Goal: Task Accomplishment & Management: Manage account settings

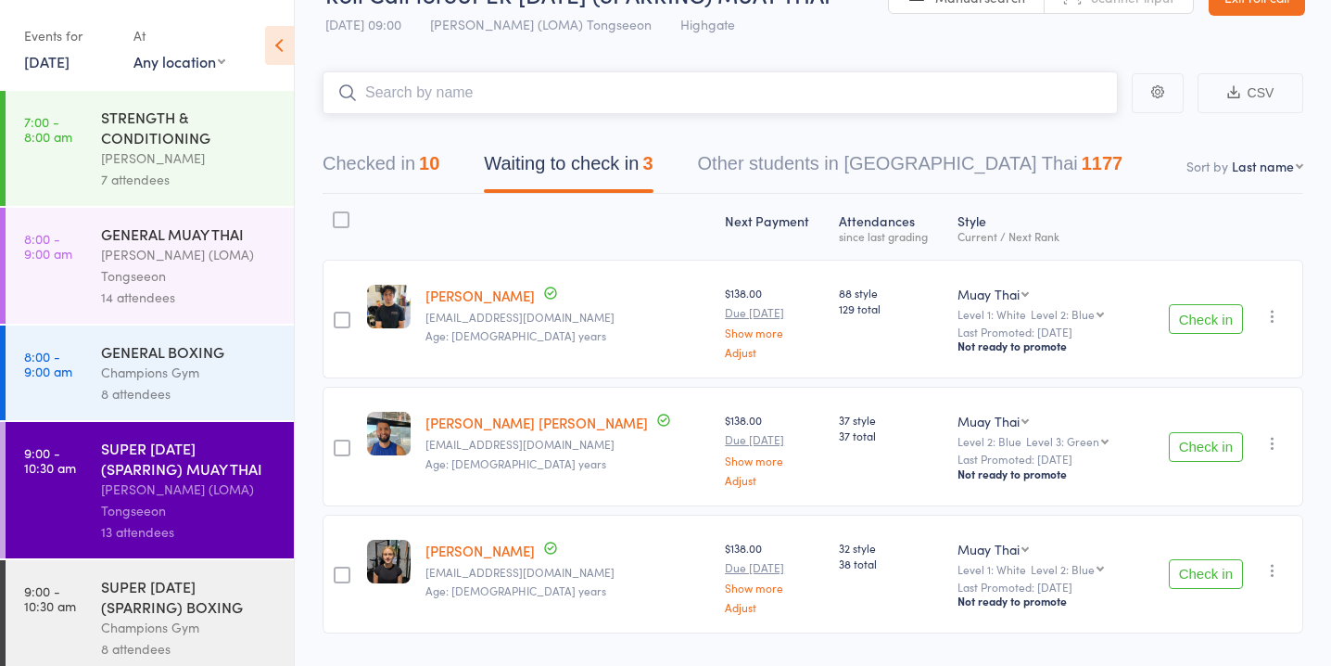
scroll to position [57, 0]
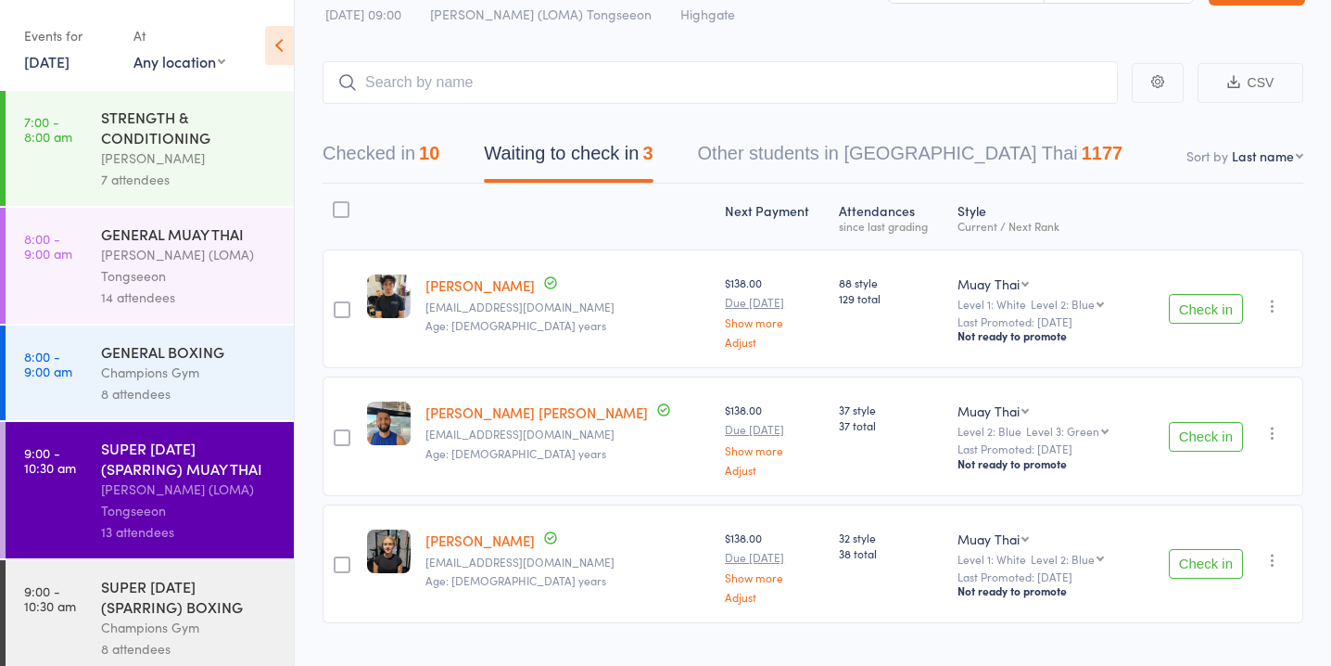
click at [1211, 428] on button "Check in" at bounding box center [1206, 437] width 74 height 30
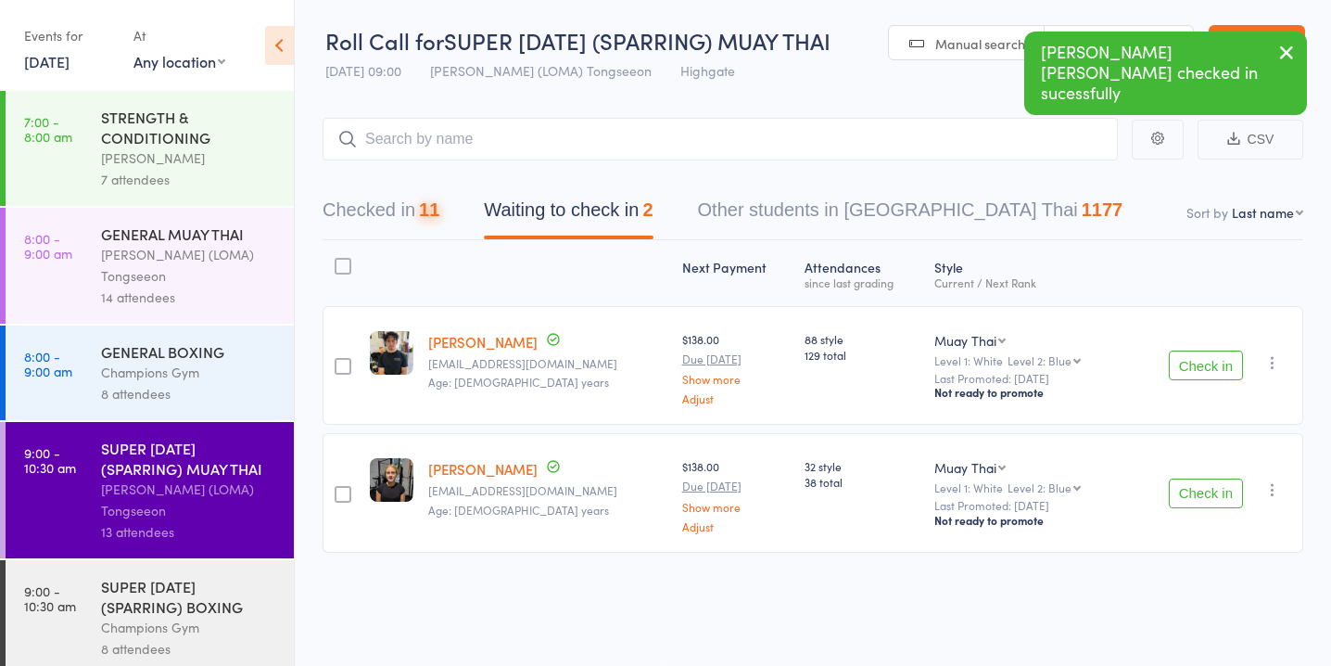
scroll to position [1, 0]
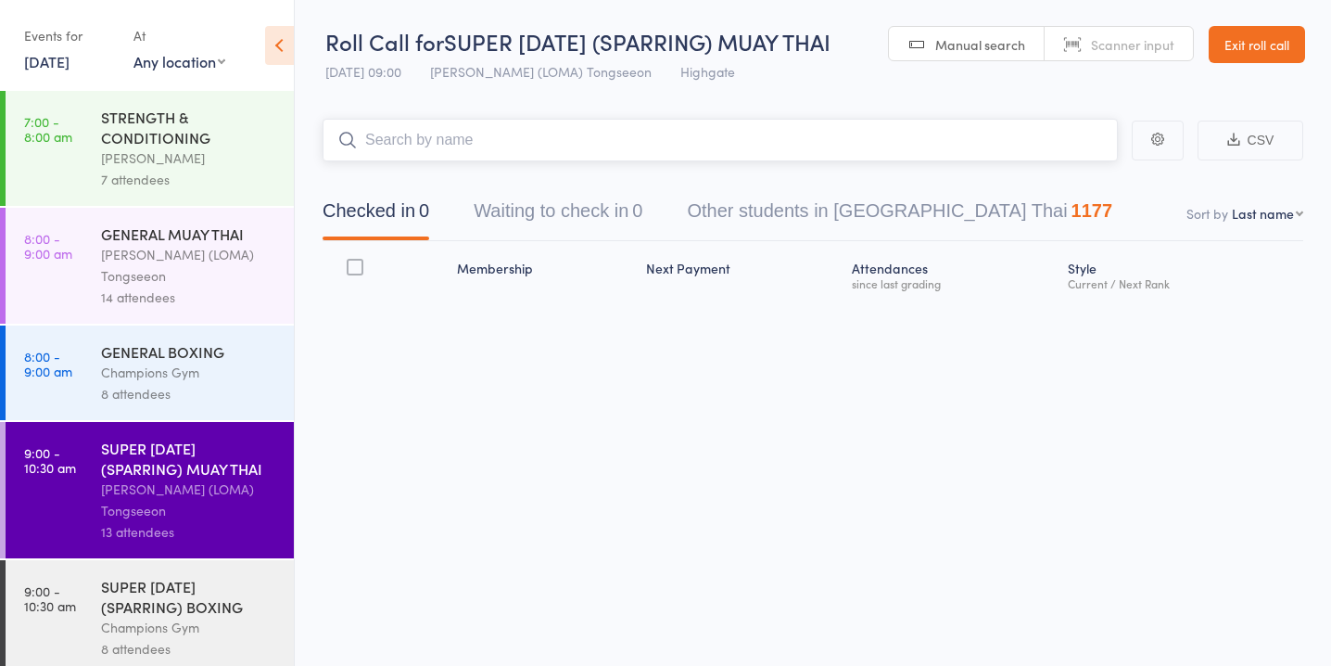
click at [615, 210] on button "Waiting to check in 0" at bounding box center [558, 215] width 169 height 49
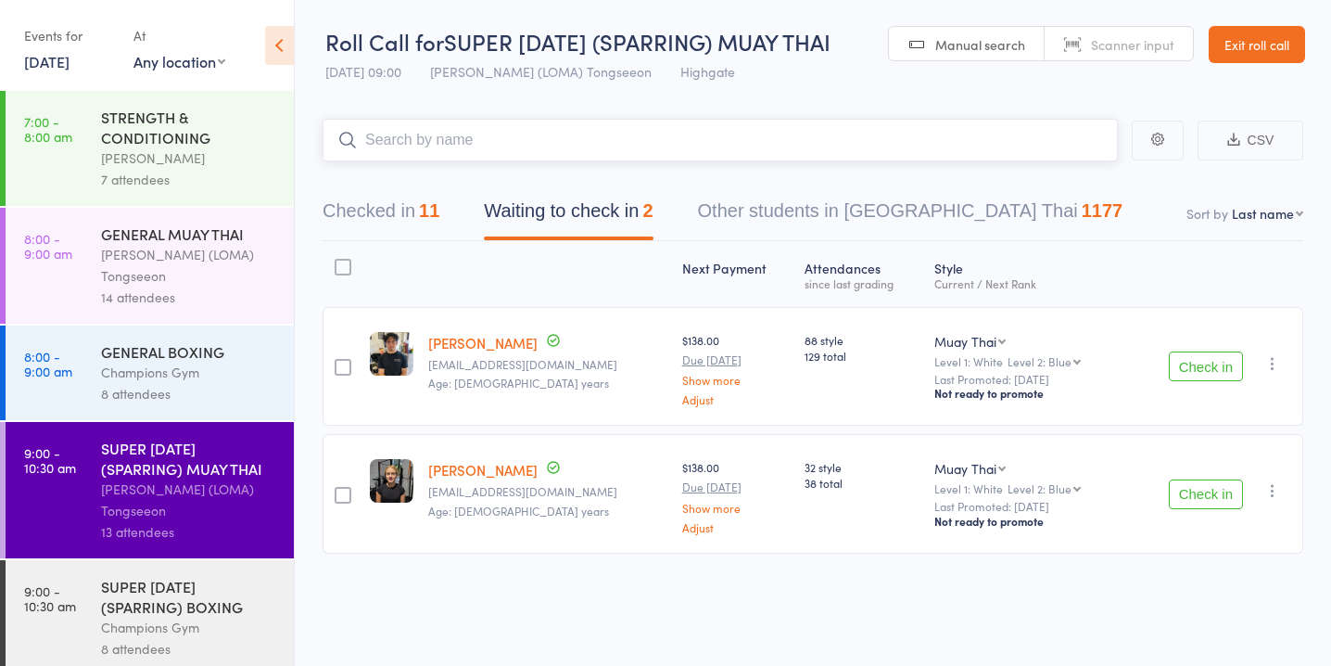
click at [618, 147] on input "search" at bounding box center [721, 140] width 796 height 43
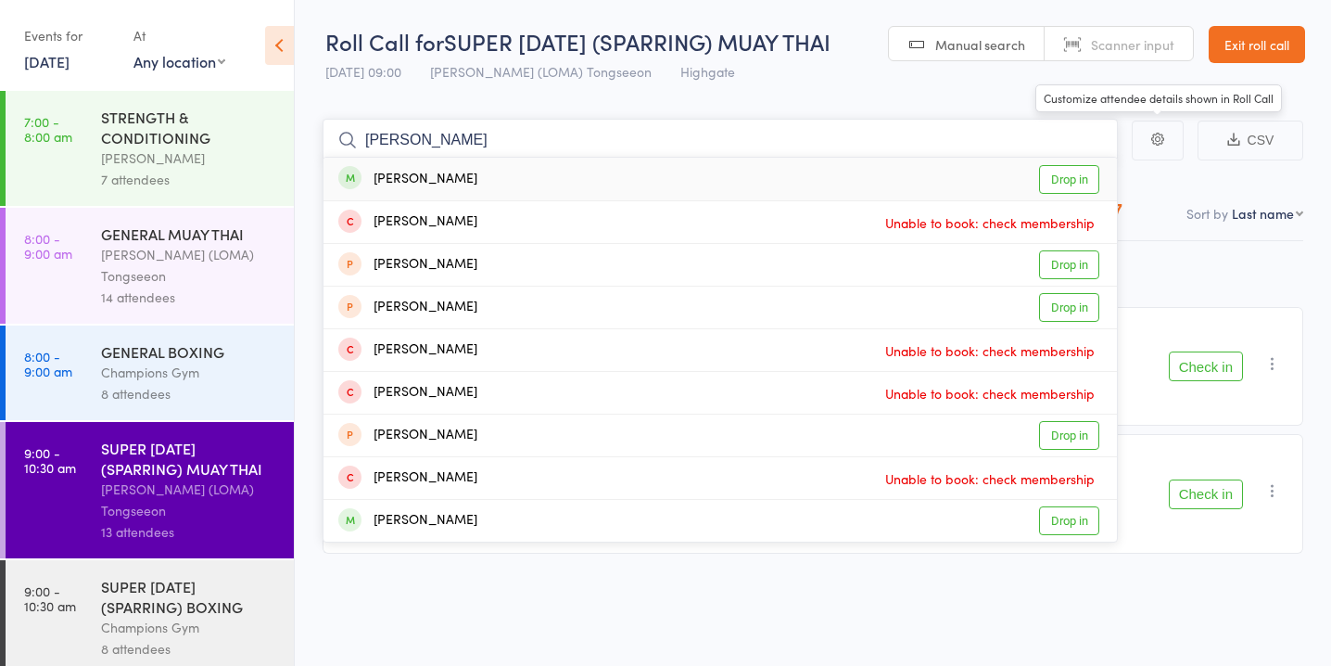
type input "whitney"
click at [1080, 180] on link "Drop in" at bounding box center [1069, 179] width 60 height 29
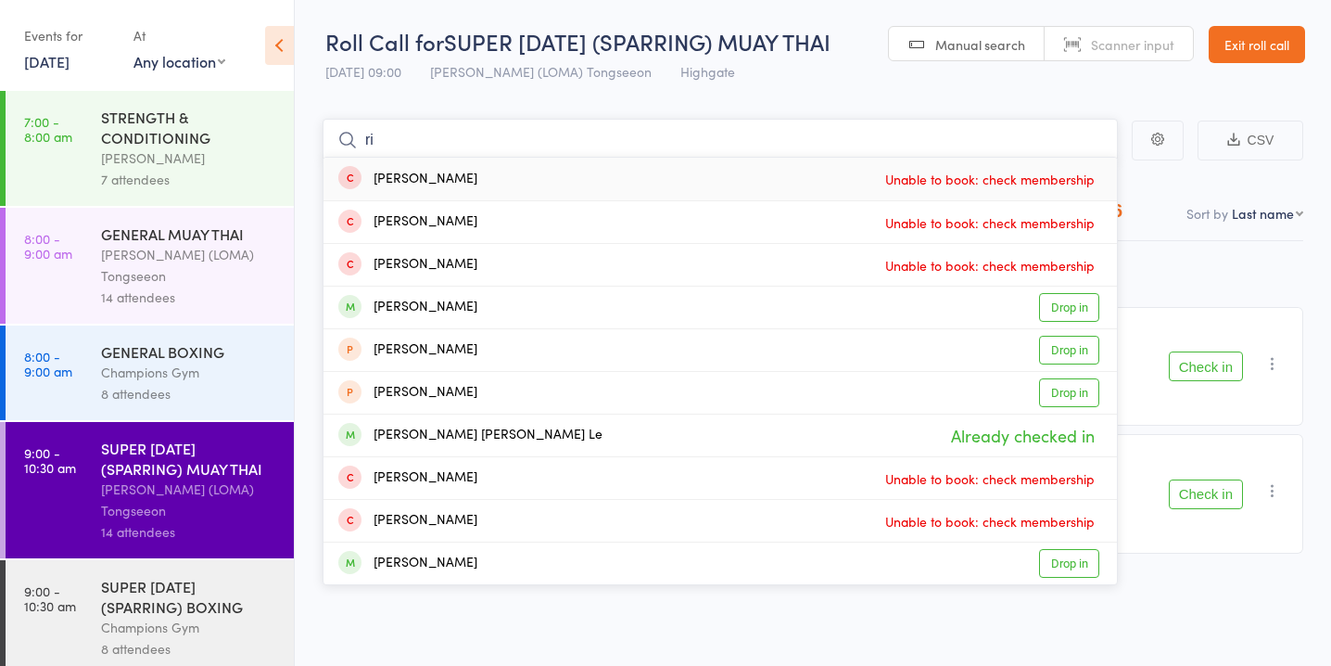
type input "r"
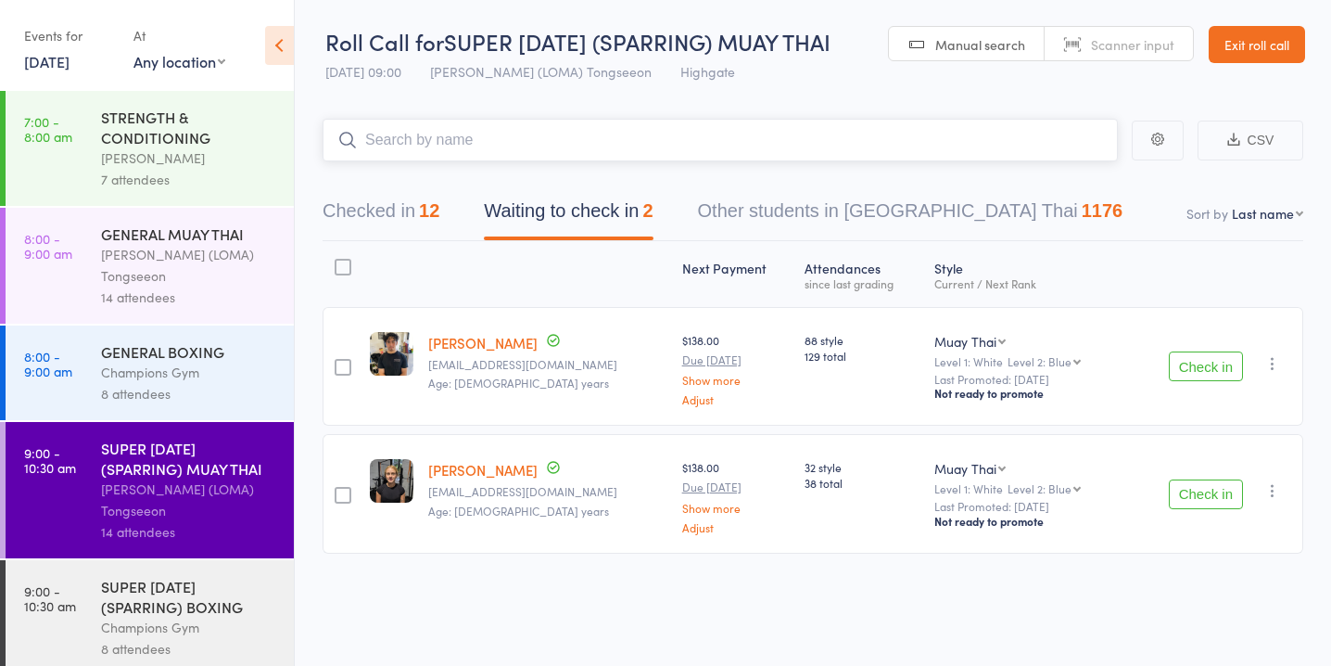
click at [414, 201] on button "Checked in 12" at bounding box center [381, 215] width 117 height 49
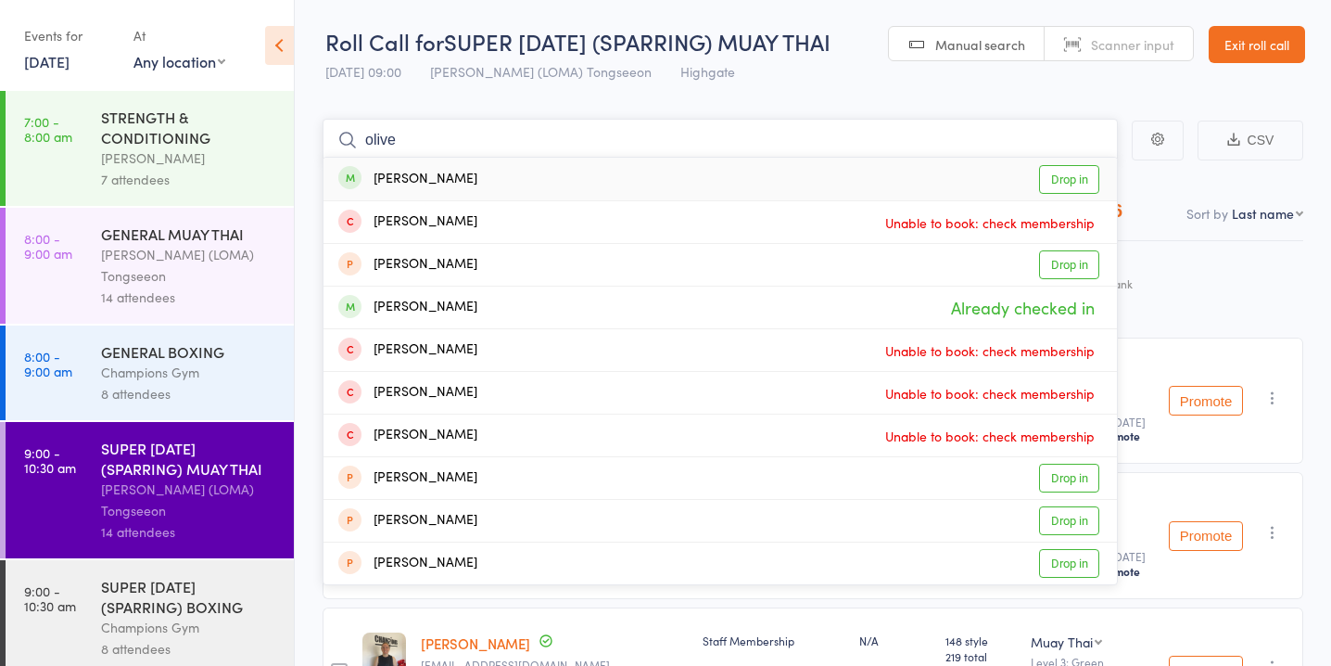
type input "olive"
click at [1089, 176] on link "Drop in" at bounding box center [1069, 179] width 60 height 29
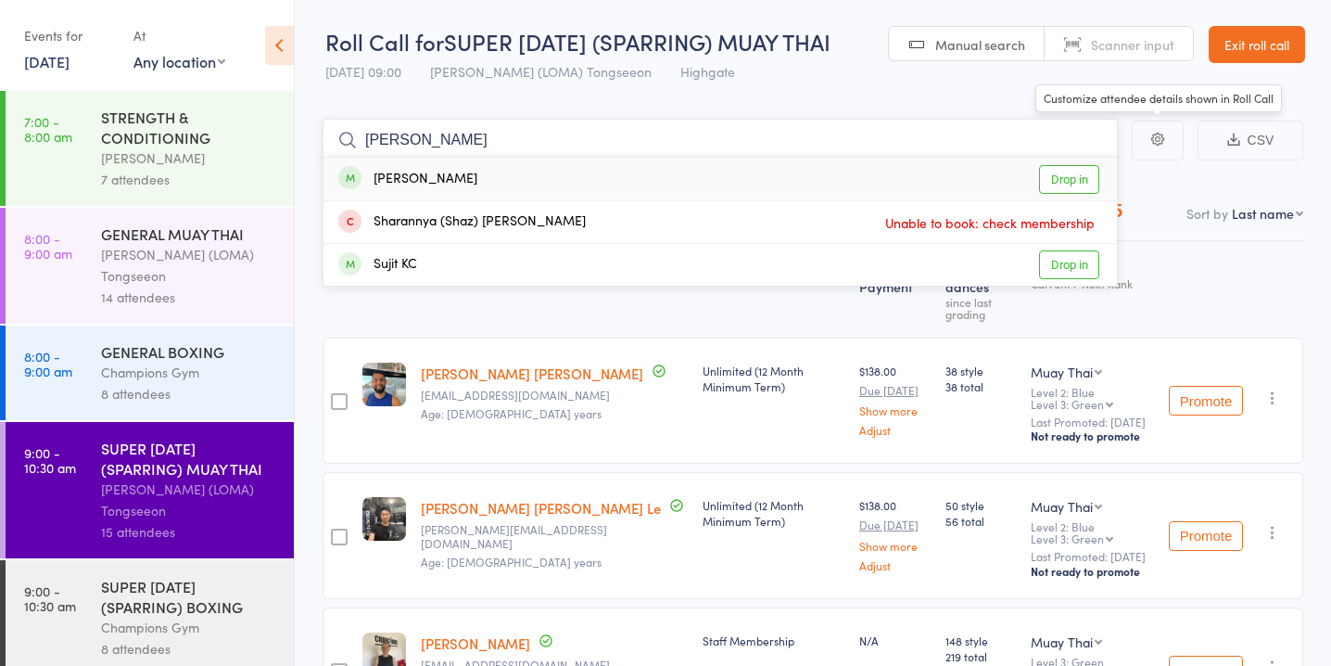
type input "surya"
click at [1059, 166] on link "Drop in" at bounding box center [1069, 179] width 60 height 29
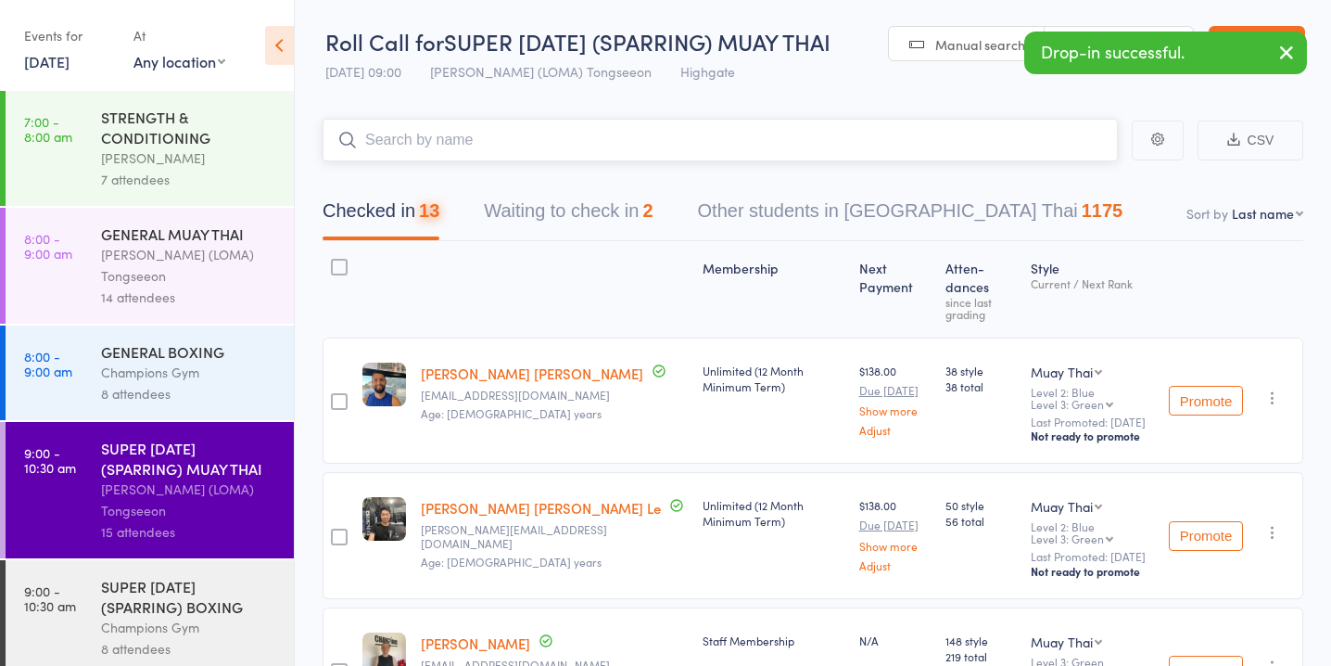
click at [585, 210] on button "Waiting to check in 2" at bounding box center [568, 215] width 169 height 49
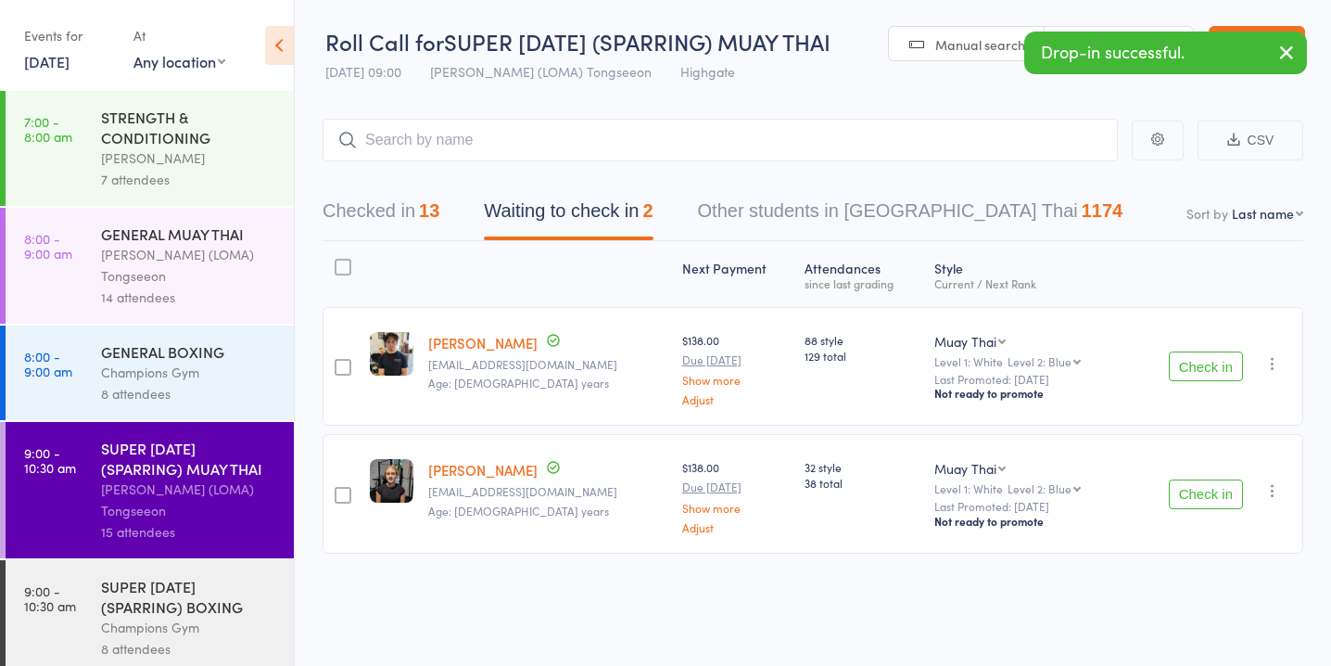
click at [347, 365] on div at bounding box center [343, 367] width 17 height 17
click at [338, 362] on input "checkbox" at bounding box center [338, 362] width 0 height 0
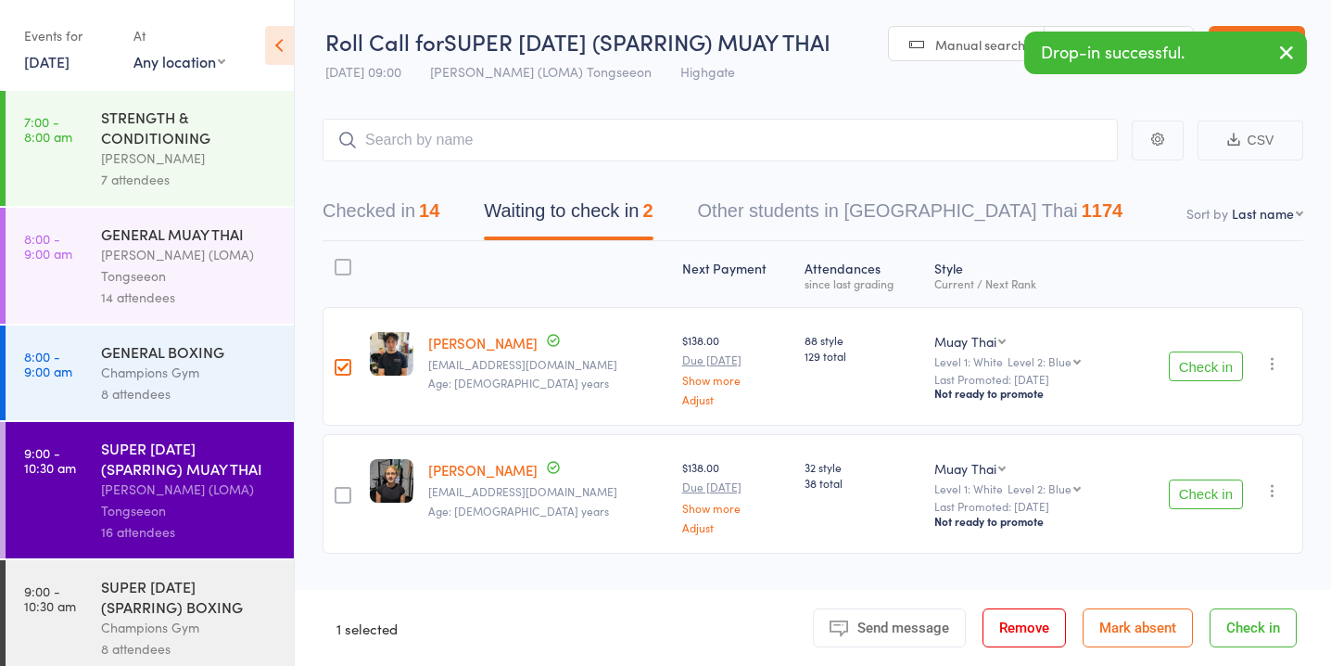
click at [341, 495] on div at bounding box center [343, 495] width 17 height 17
click at [338, 490] on input "checkbox" at bounding box center [338, 490] width 0 height 0
click at [1143, 631] on button "Mark absent" at bounding box center [1138, 627] width 110 height 39
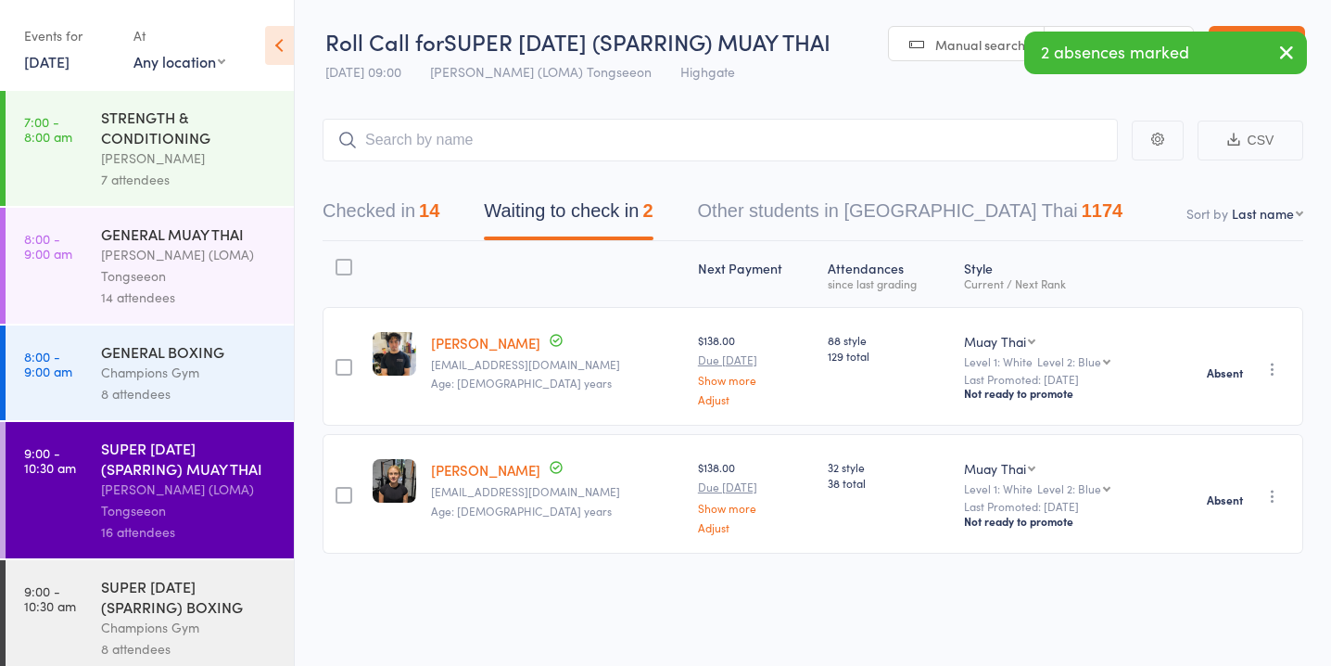
click at [164, 584] on div "SUPER [DATE] (SPARRING) BOXING" at bounding box center [189, 596] width 177 height 41
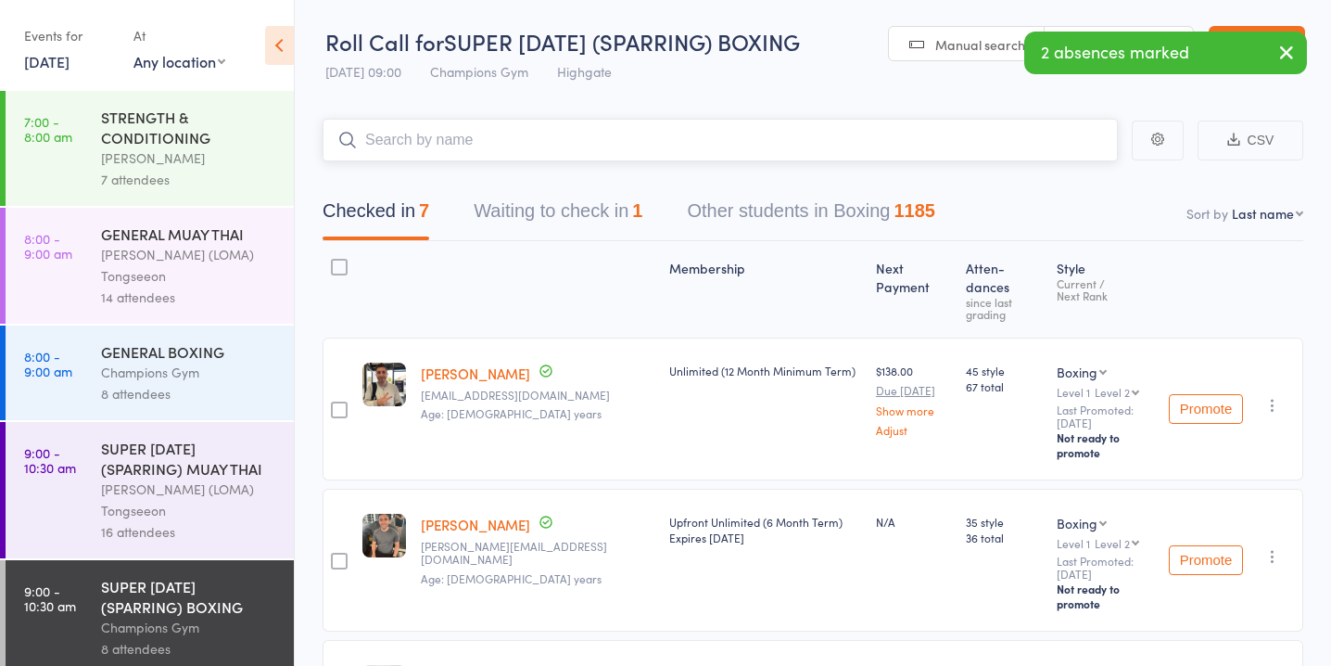
click at [636, 210] on button "Waiting to check in 1" at bounding box center [558, 215] width 169 height 49
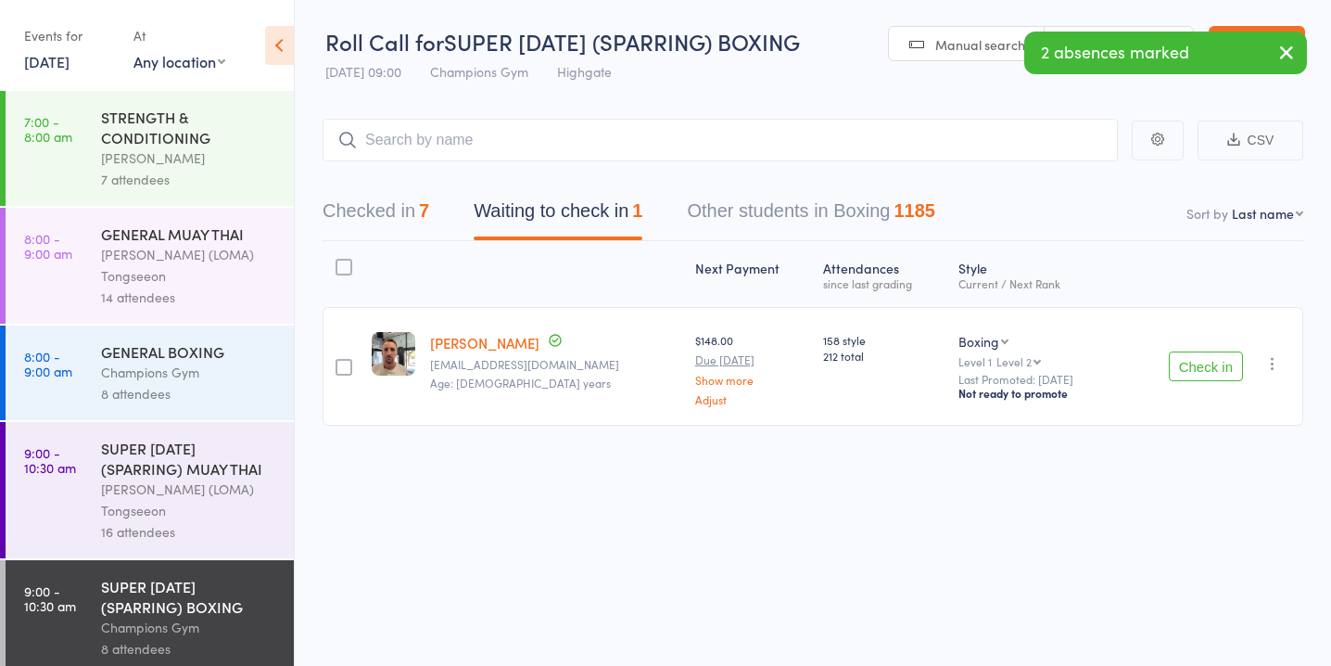
click at [1219, 360] on button "Check in" at bounding box center [1206, 366] width 74 height 30
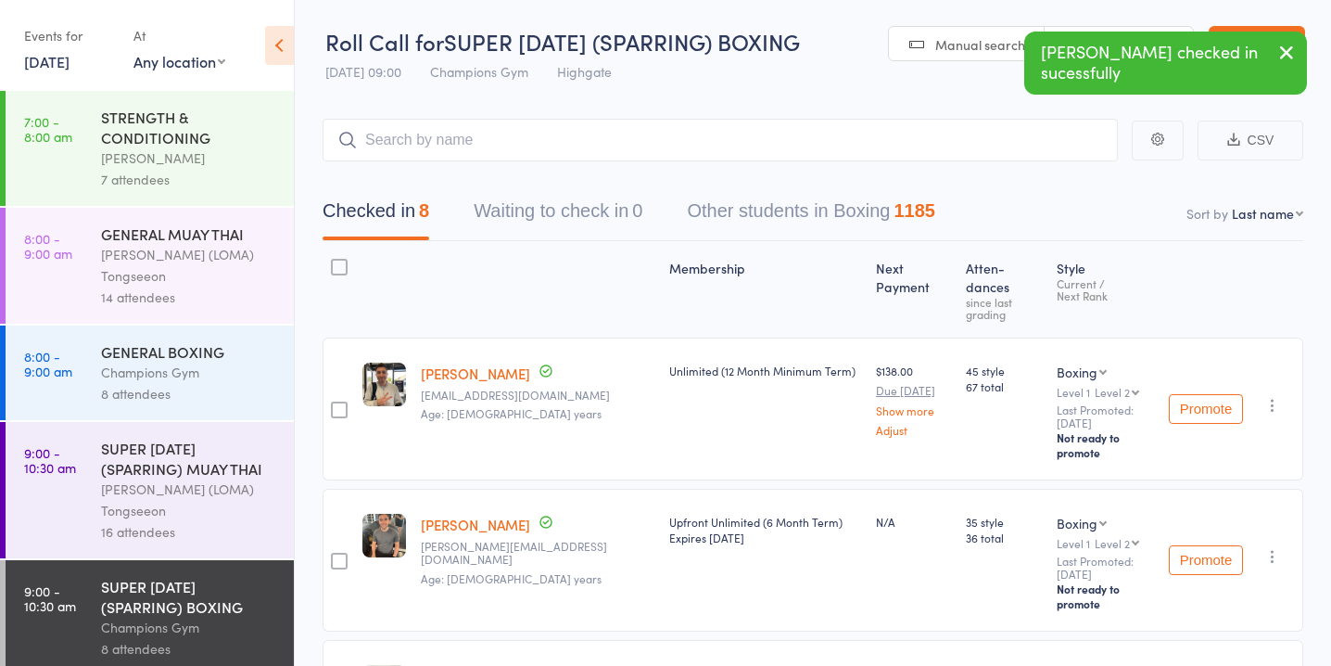
click at [189, 147] on div "STRENGTH & CONDITIONING" at bounding box center [189, 127] width 177 height 41
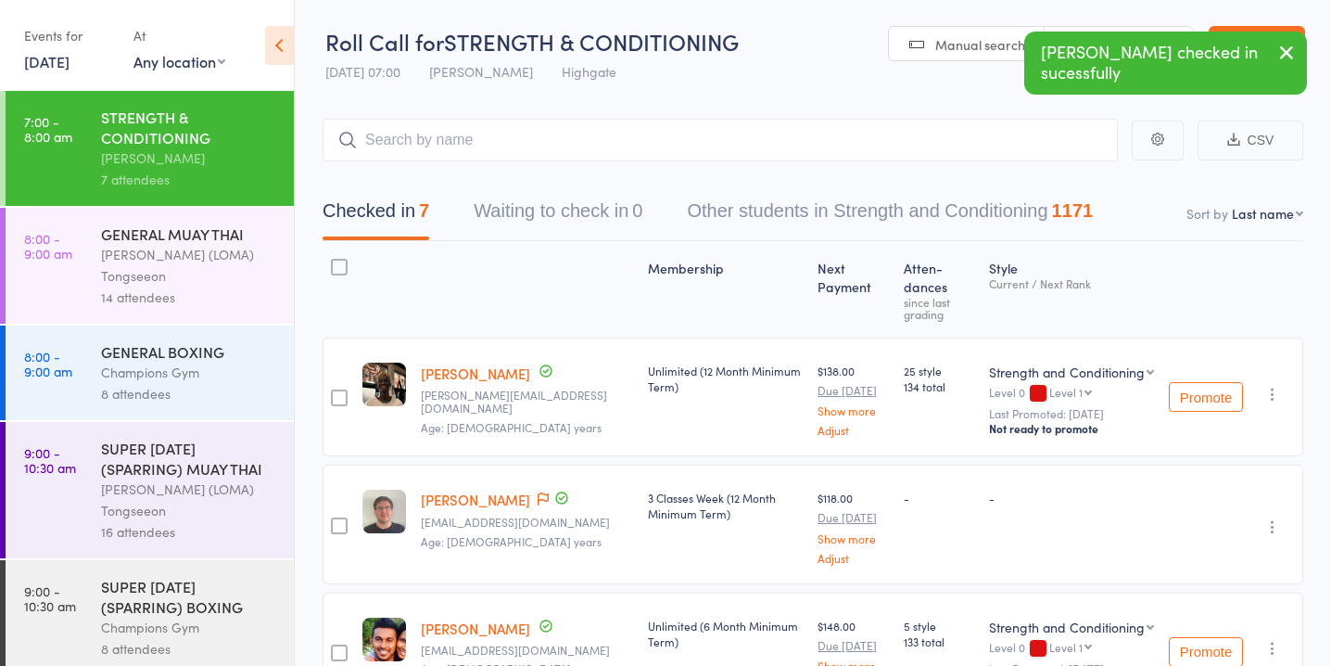
click at [191, 250] on div "[PERSON_NAME] (LOMA) Tongseeon" at bounding box center [189, 265] width 177 height 43
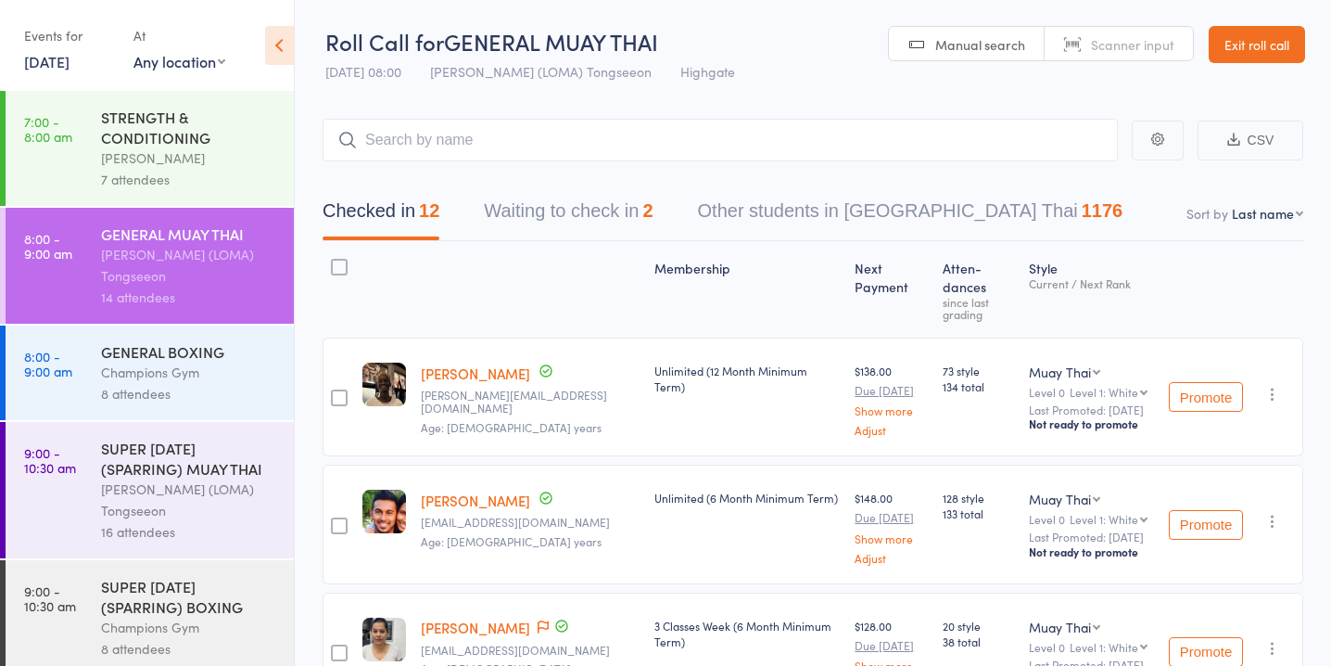
click at [549, 252] on div at bounding box center [531, 289] width 234 height 80
click at [525, 213] on button "Waiting to check in 2" at bounding box center [568, 215] width 169 height 49
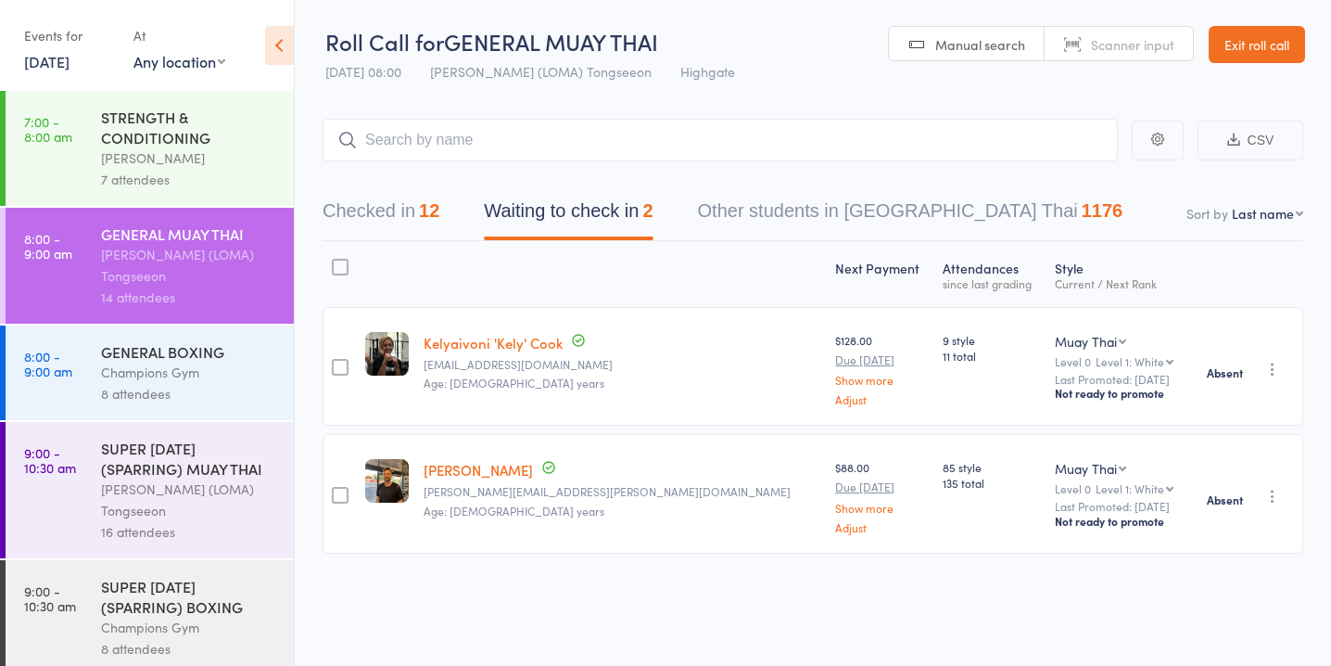
click at [388, 219] on button "Checked in 12" at bounding box center [381, 215] width 117 height 49
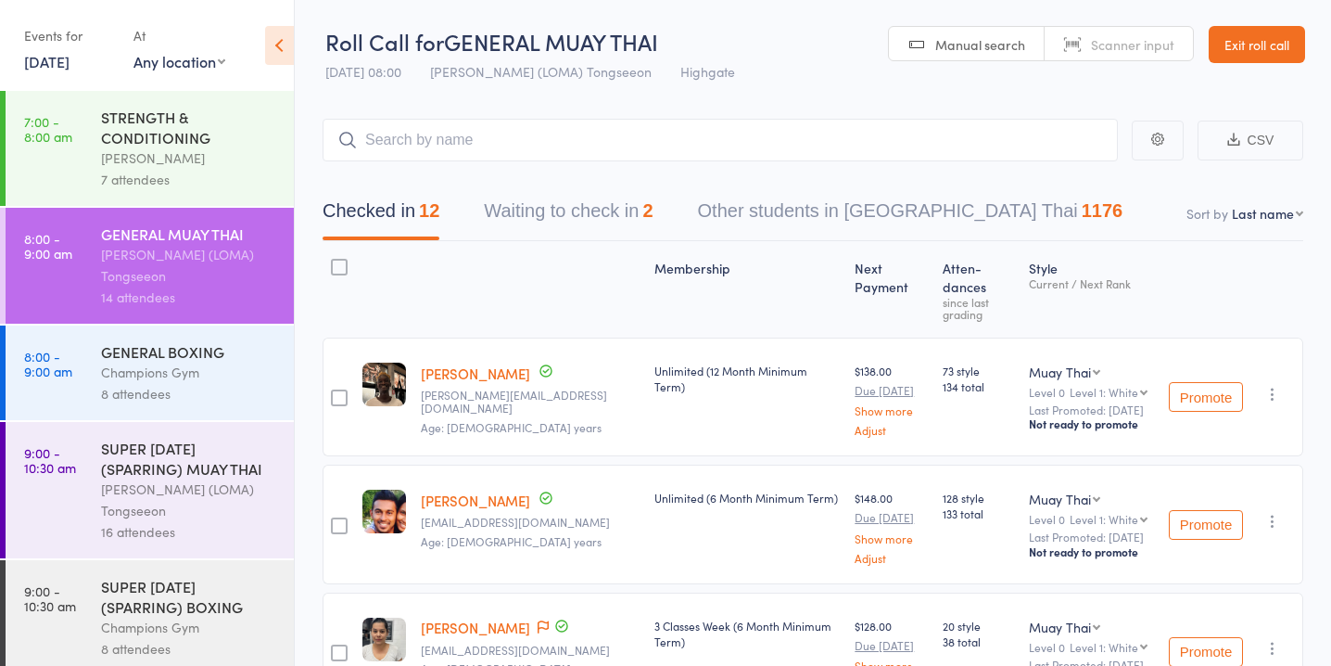
click at [219, 362] on div "GENERAL BOXING" at bounding box center [189, 351] width 177 height 20
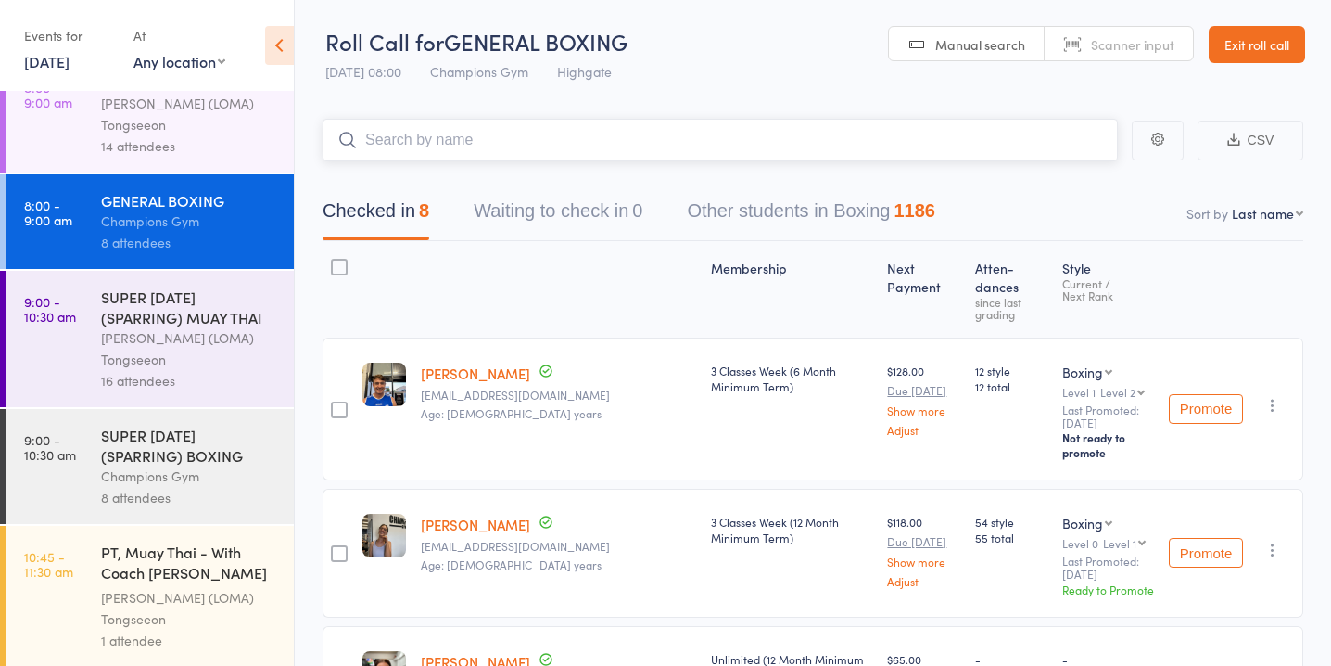
scroll to position [154, 0]
click at [219, 362] on div "[PERSON_NAME] (LOMA) Tongseeon" at bounding box center [189, 346] width 177 height 43
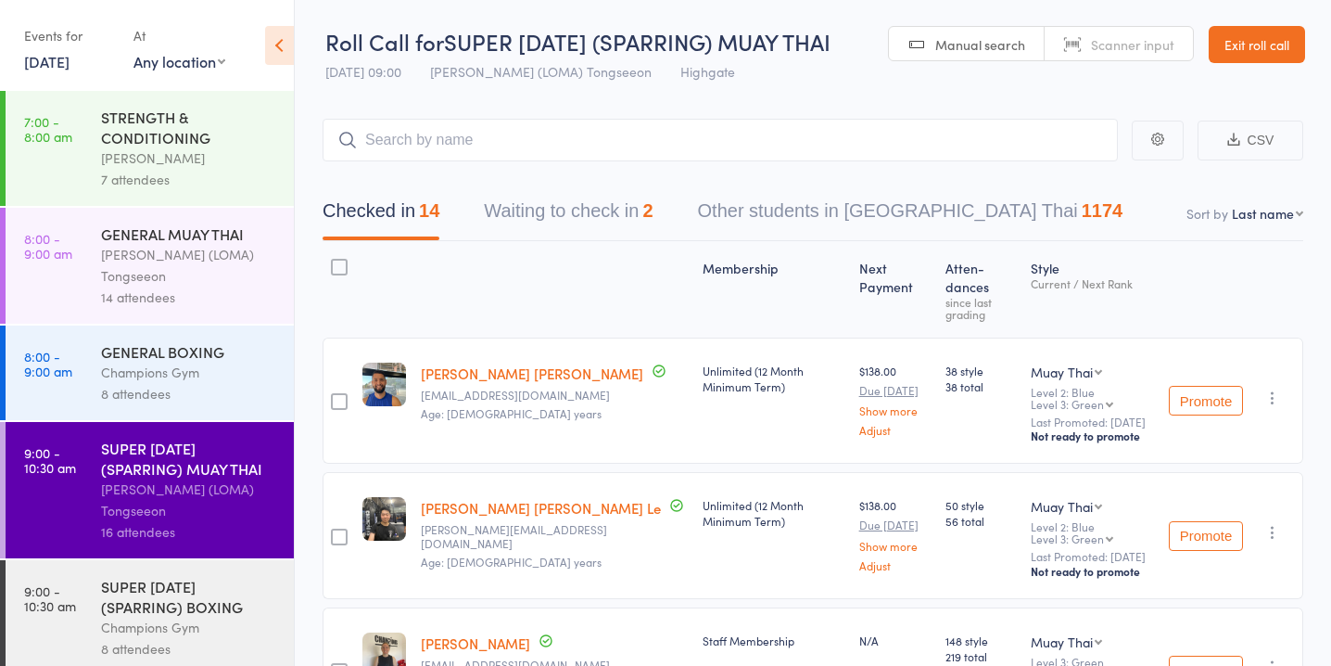
click at [598, 213] on button "Waiting to check in 2" at bounding box center [568, 215] width 169 height 49
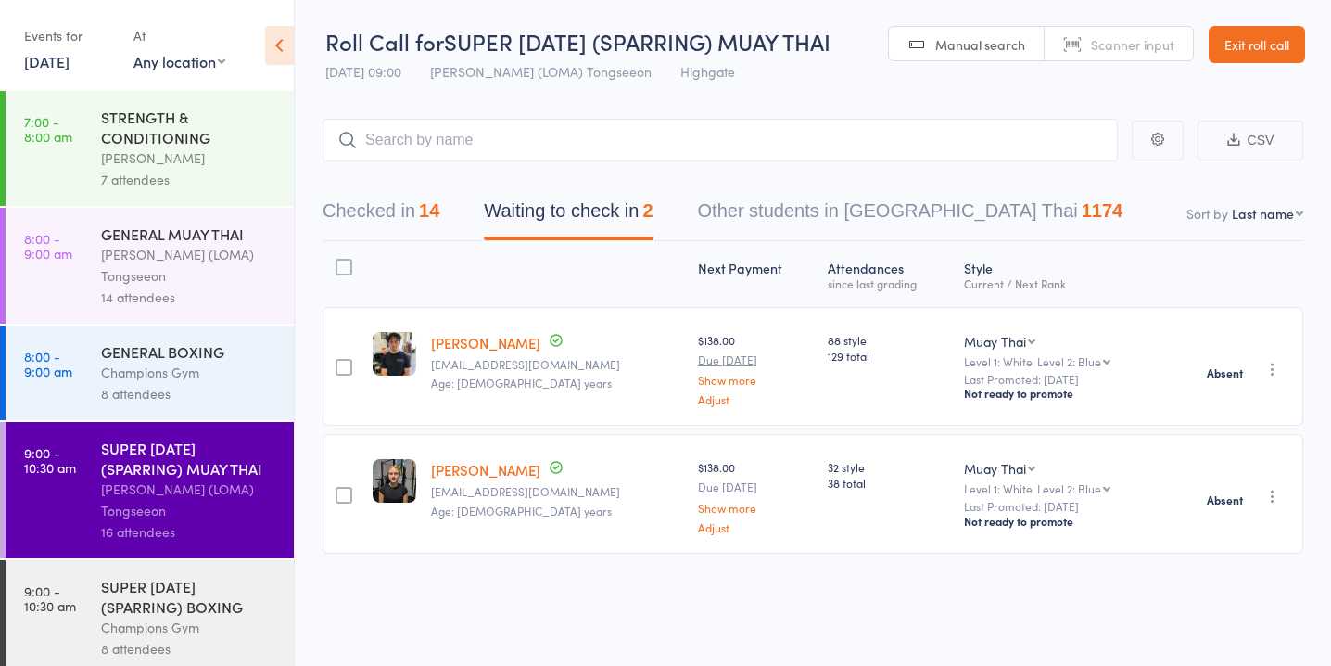
click at [384, 221] on button "Checked in 14" at bounding box center [381, 215] width 117 height 49
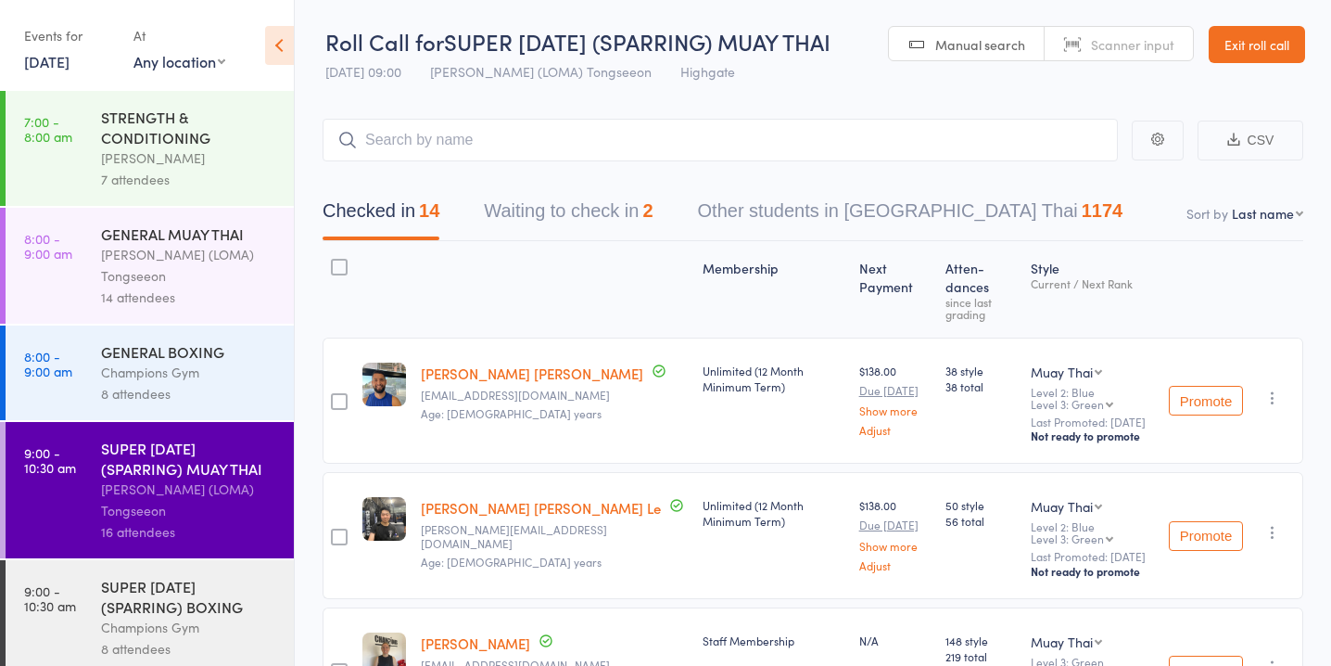
click at [210, 607] on div "SUPER [DATE] (SPARRING) BOXING" at bounding box center [189, 596] width 177 height 41
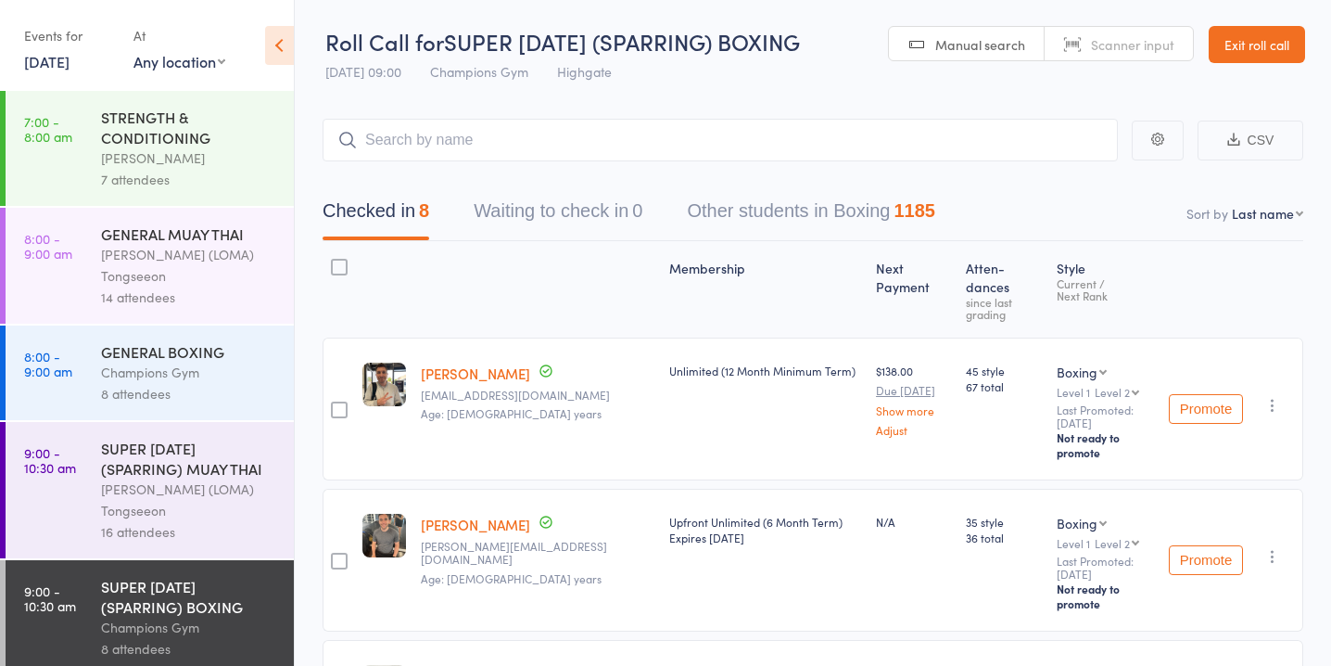
click at [223, 494] on div "[PERSON_NAME] (LOMA) Tongseeon" at bounding box center [189, 499] width 177 height 43
